Goal: Task Accomplishment & Management: Complete application form

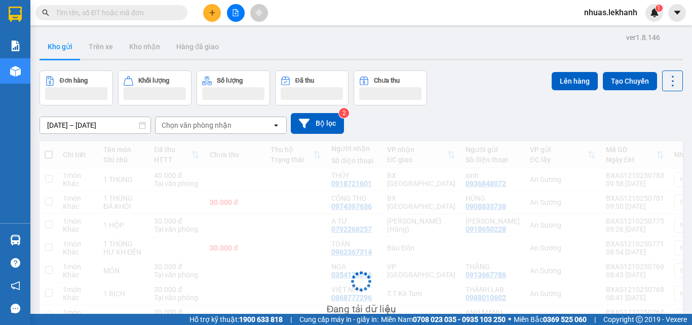
click at [131, 10] on input "text" at bounding box center [116, 12] width 120 height 11
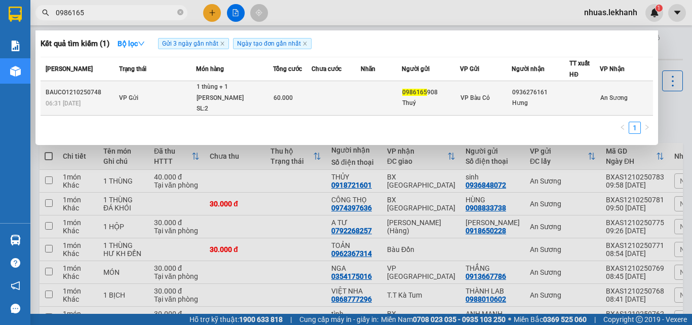
type input "0986165"
click at [391, 89] on td at bounding box center [382, 98] width 42 height 34
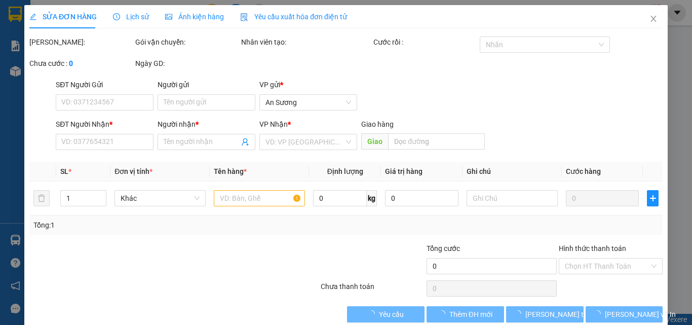
type input "0986165908"
type input "Thuý"
type input "0936276161"
type input "Hưng"
type input "60.000"
